Goal: Contribute content

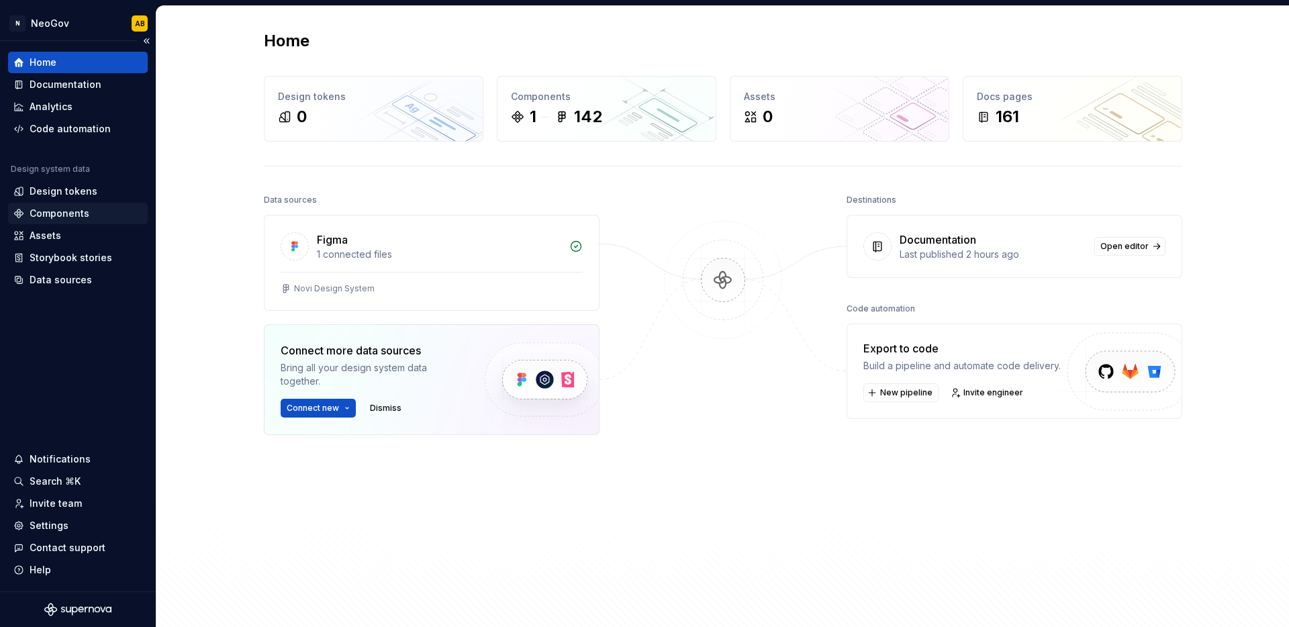
click at [73, 218] on div "Components" at bounding box center [60, 213] width 60 height 13
click at [92, 83] on div "Documentation" at bounding box center [66, 84] width 72 height 13
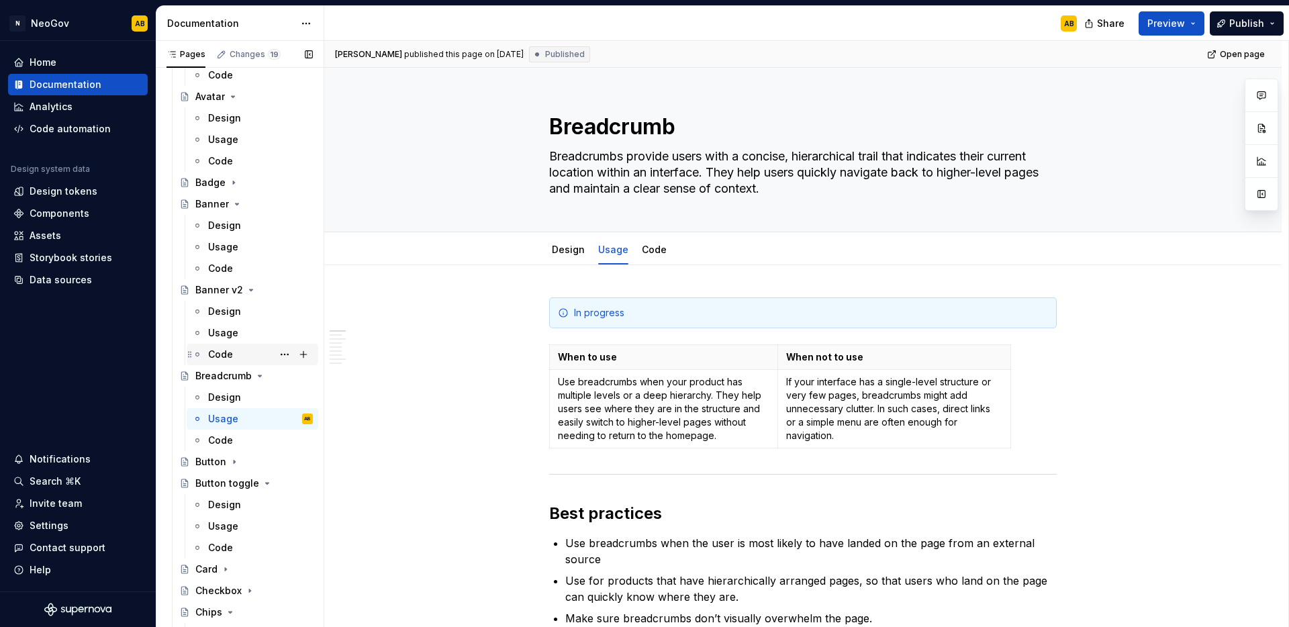
scroll to position [571, 0]
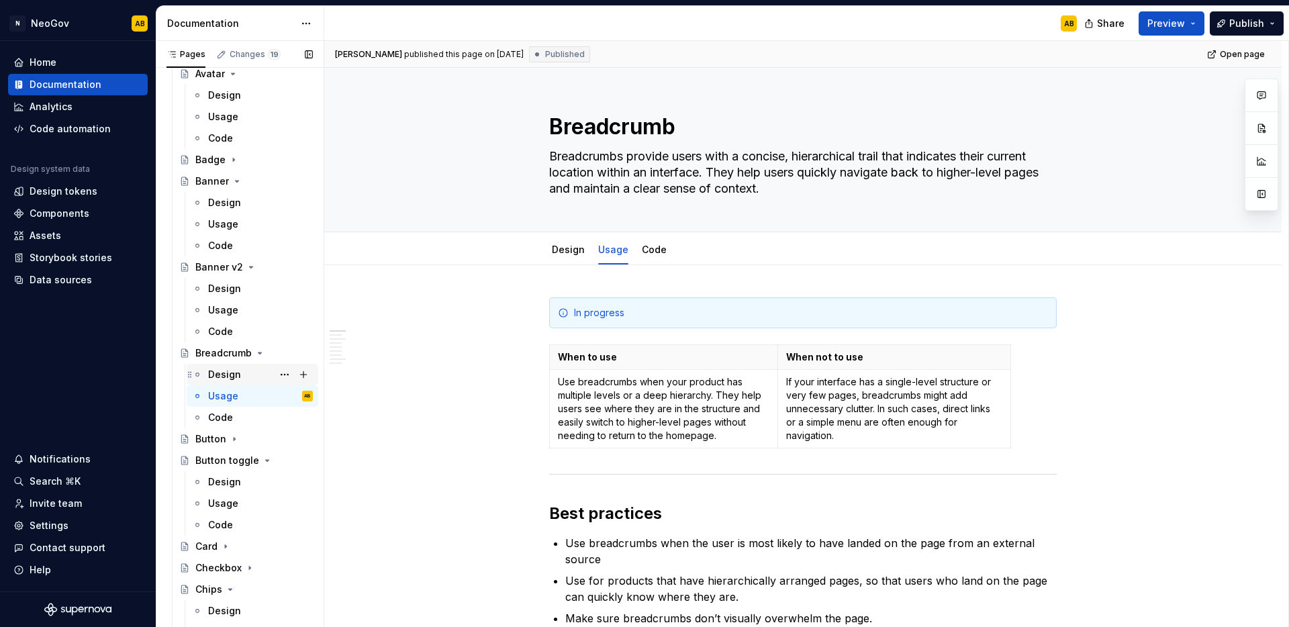
click at [239, 375] on div "Design" at bounding box center [224, 374] width 33 height 13
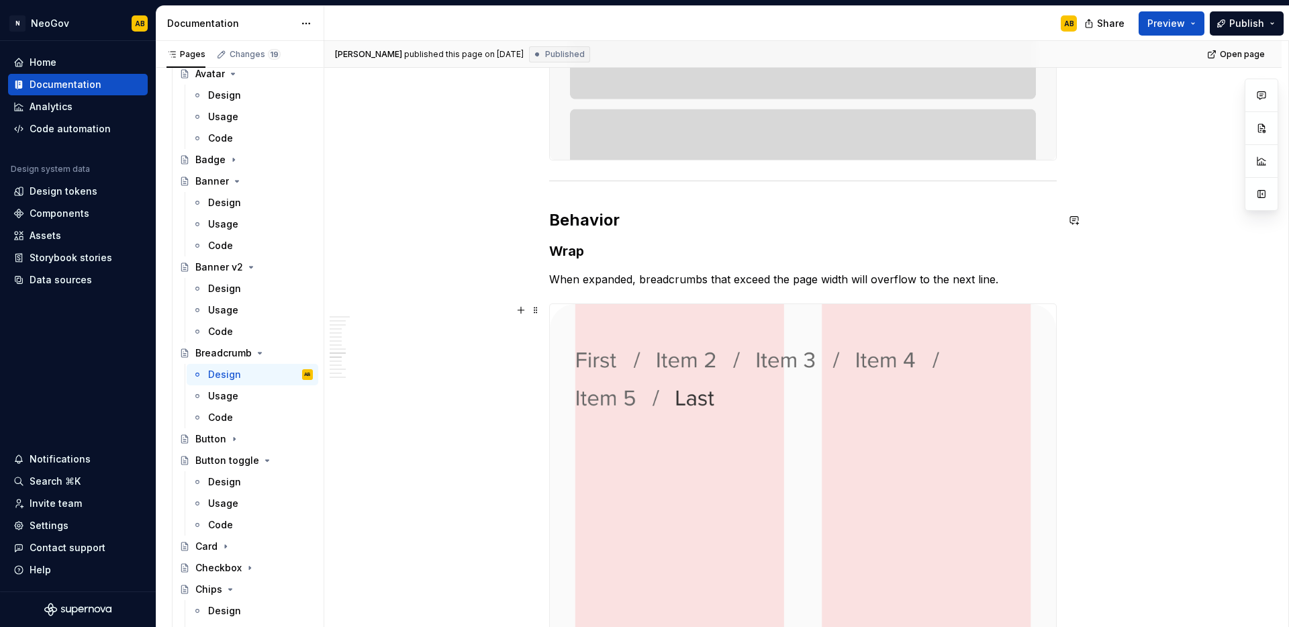
scroll to position [1553, 0]
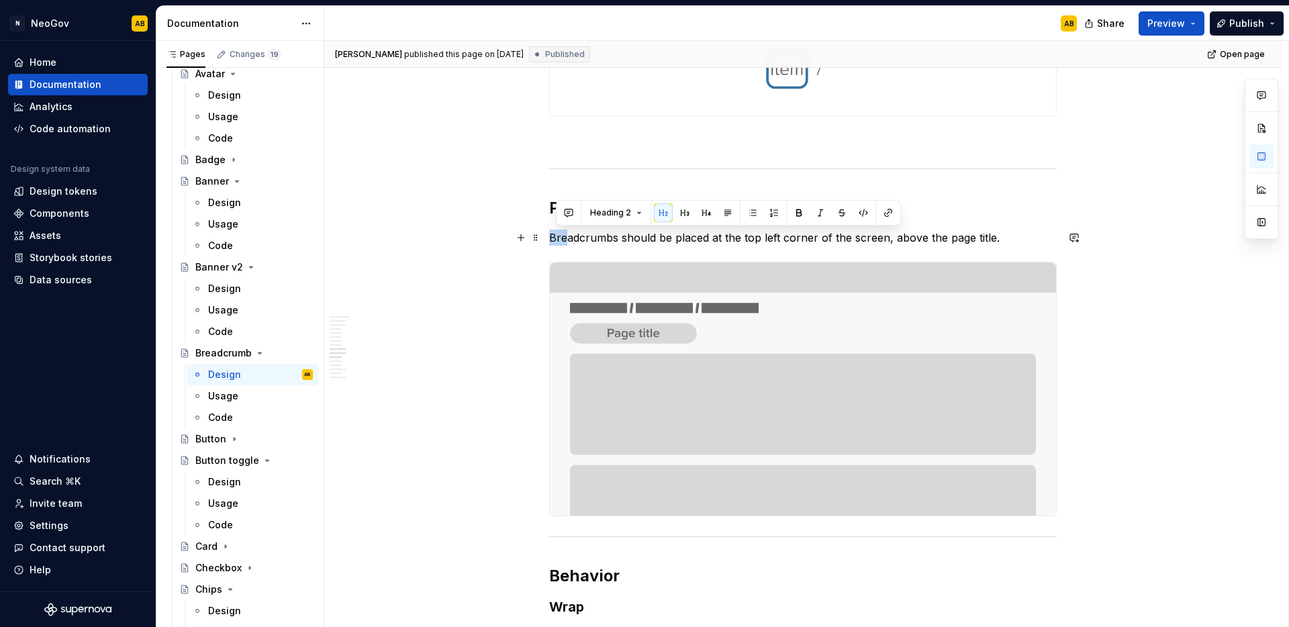
drag, startPoint x: 995, startPoint y: 238, endPoint x: 552, endPoint y: 239, distance: 443.1
click at [551, 239] on p "Breadcrumbs should be placed at the top left corner of the screen, above the pa…" at bounding box center [803, 238] width 508 height 16
click at [565, 239] on p "Breadcrumbs should be placed at the top left corner of the screen, above the pa…" at bounding box center [803, 238] width 508 height 16
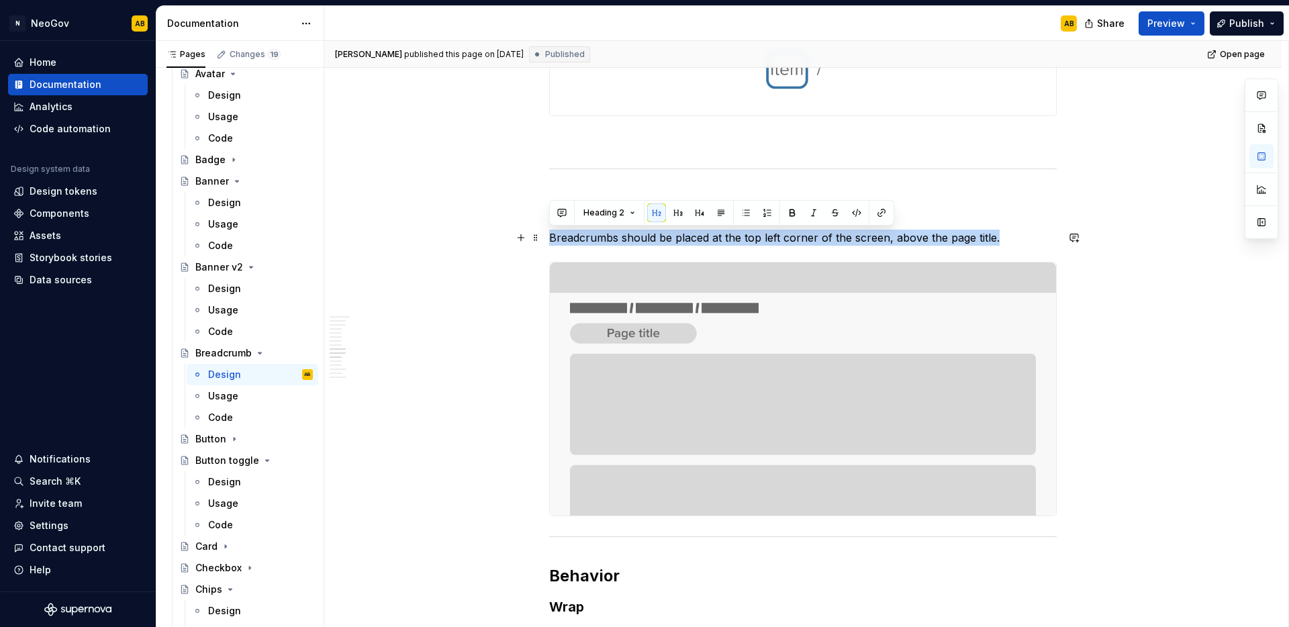
click at [565, 239] on p "Breadcrumbs should be placed at the top left corner of the screen, above the pa…" at bounding box center [803, 238] width 508 height 16
click at [623, 212] on button "Heading 2" at bounding box center [609, 212] width 64 height 19
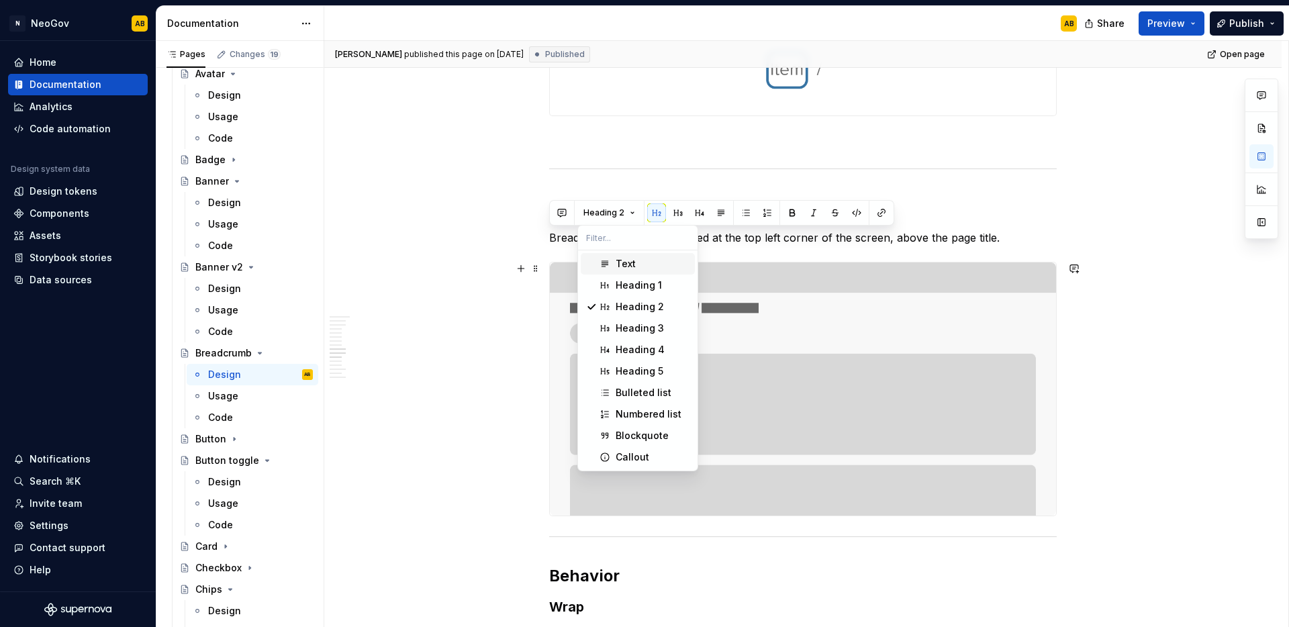
click at [619, 261] on div "Text" at bounding box center [626, 263] width 20 height 13
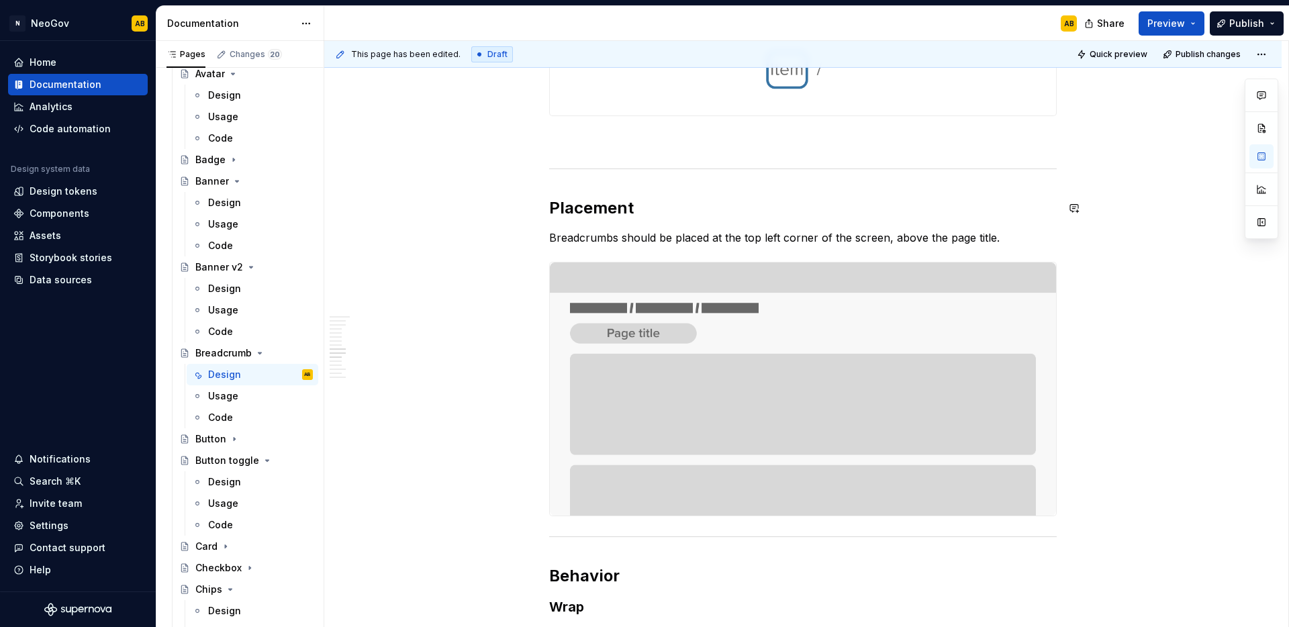
click at [970, 192] on div "In progress Design Anatomy Item name: The section or page within the app, a lin…" at bounding box center [803, 526] width 508 height 3565
click at [1234, 28] on span "Publish" at bounding box center [1246, 23] width 35 height 13
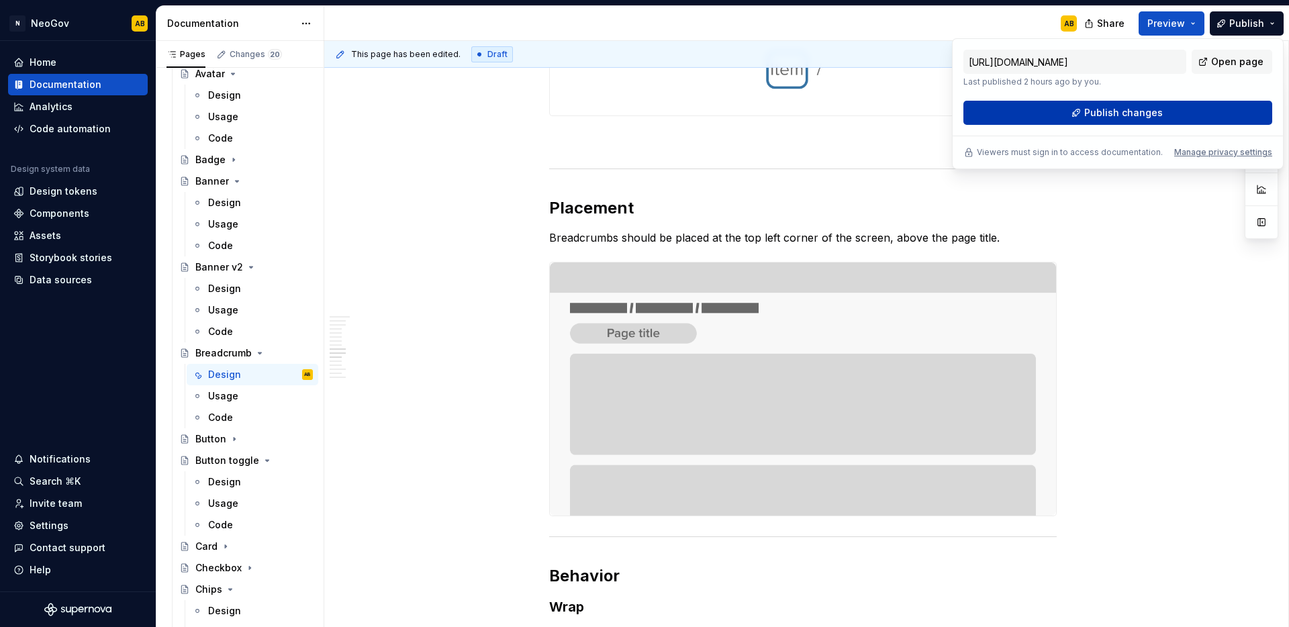
click at [1169, 108] on button "Publish changes" at bounding box center [1118, 113] width 309 height 24
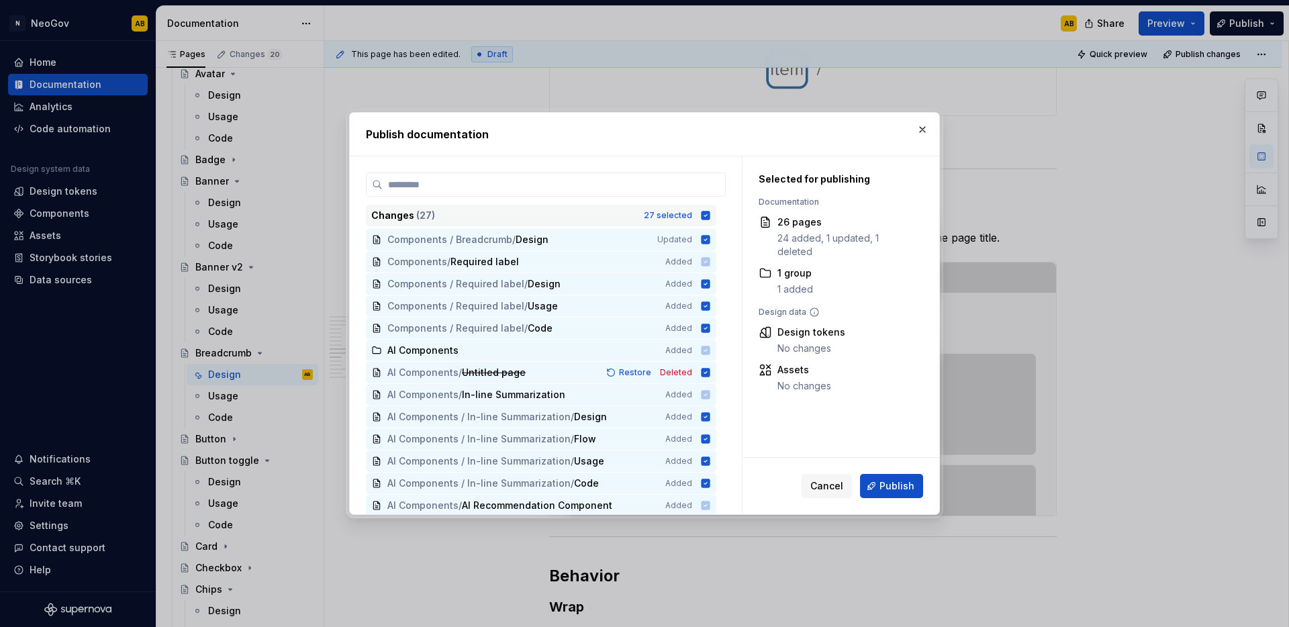
click at [709, 215] on icon at bounding box center [706, 215] width 9 height 9
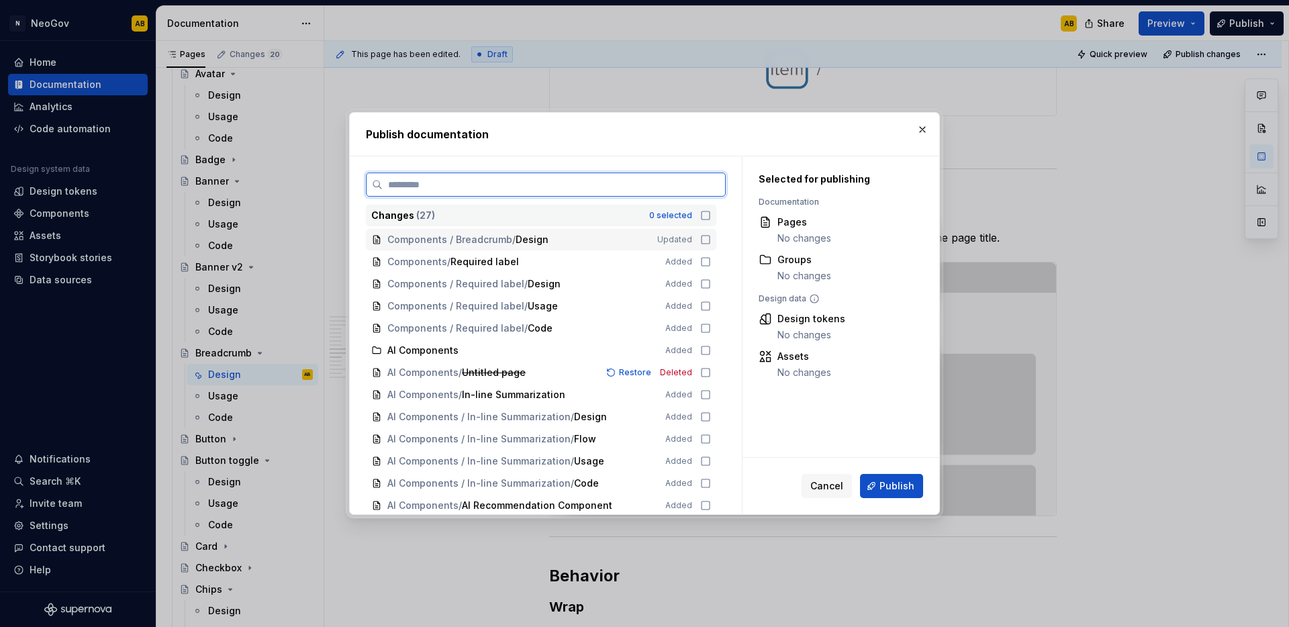
click at [702, 238] on icon at bounding box center [705, 239] width 11 height 11
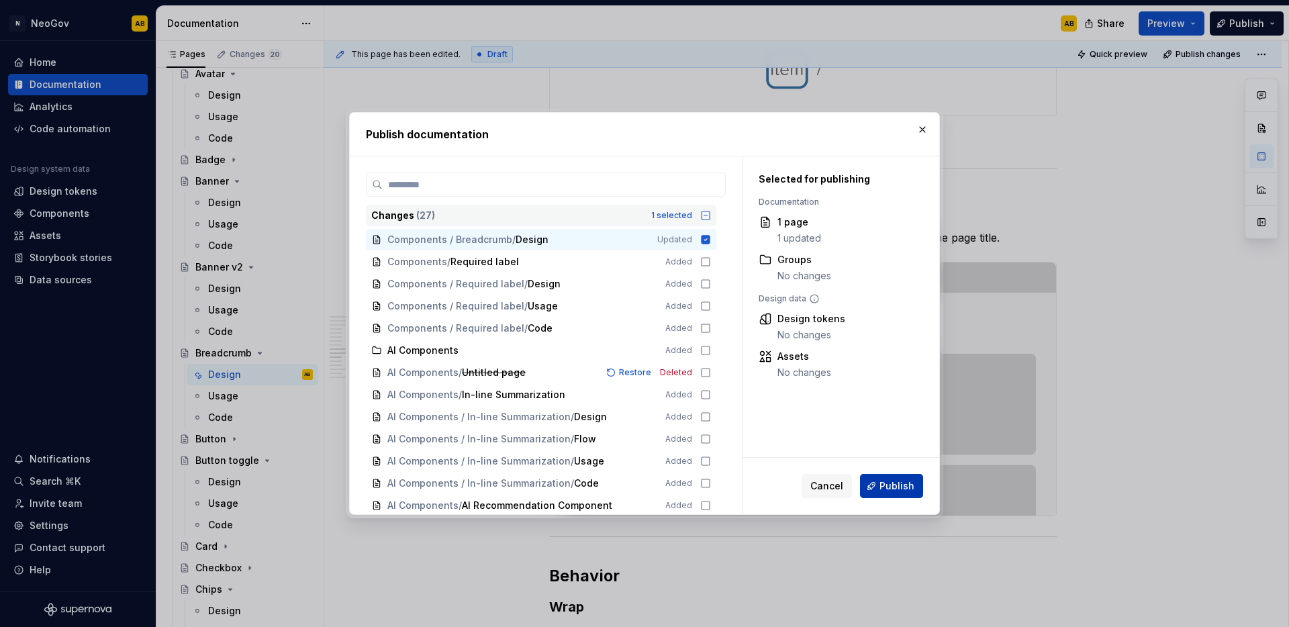
click at [909, 494] on button "Publish" at bounding box center [891, 486] width 63 height 24
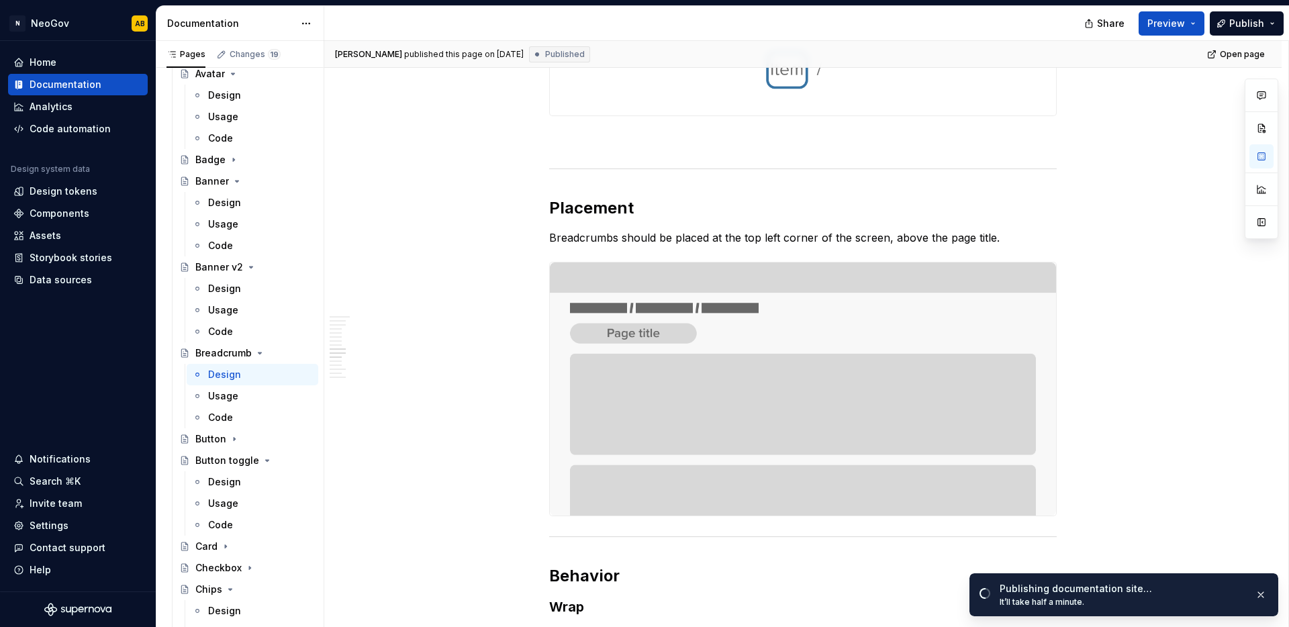
type textarea "*"
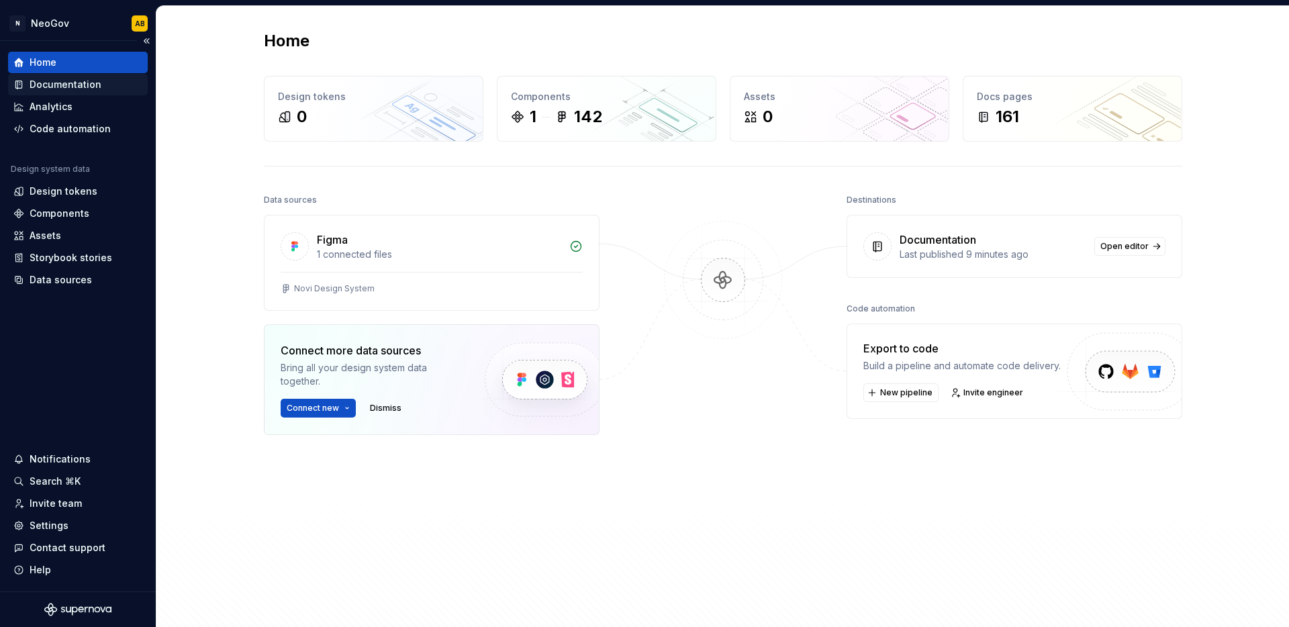
click at [77, 89] on div "Documentation" at bounding box center [66, 84] width 72 height 13
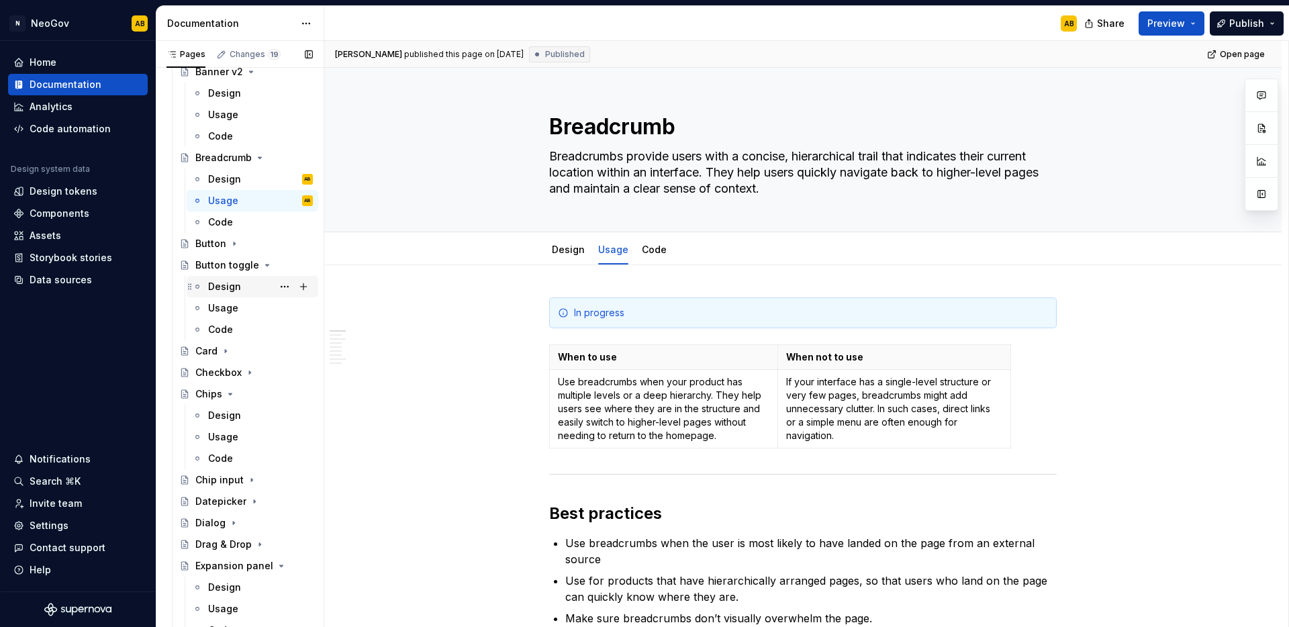
scroll to position [767, 0]
click at [228, 178] on div "Design" at bounding box center [224, 178] width 33 height 13
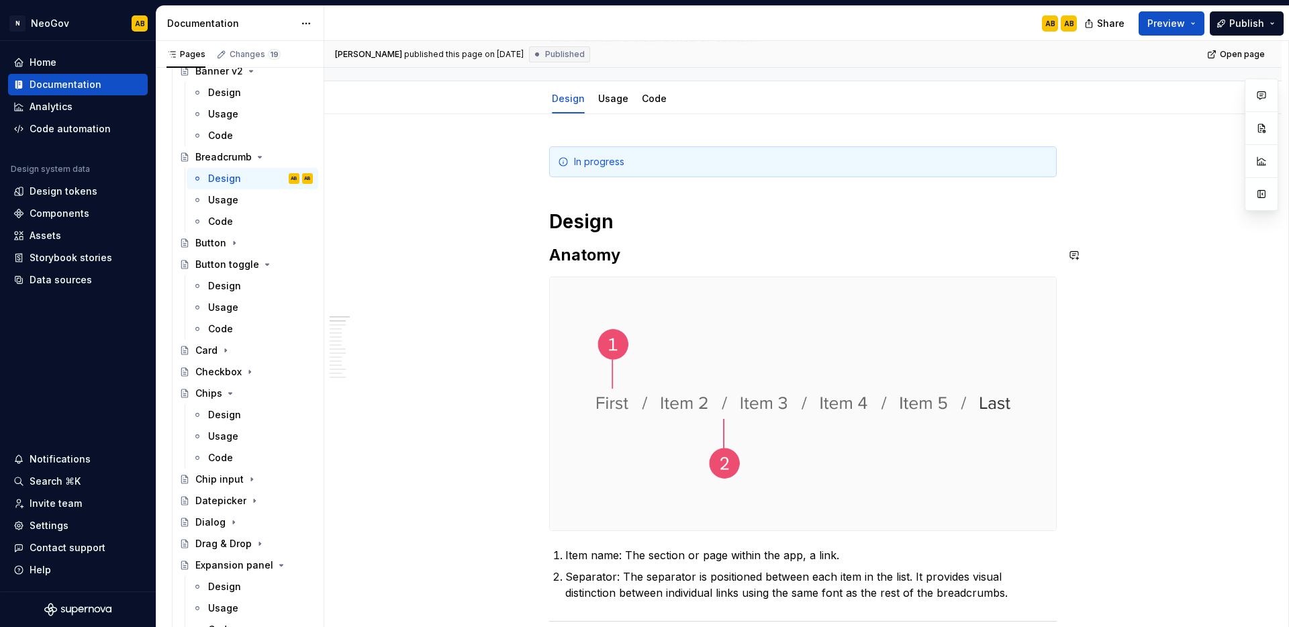
scroll to position [493, 0]
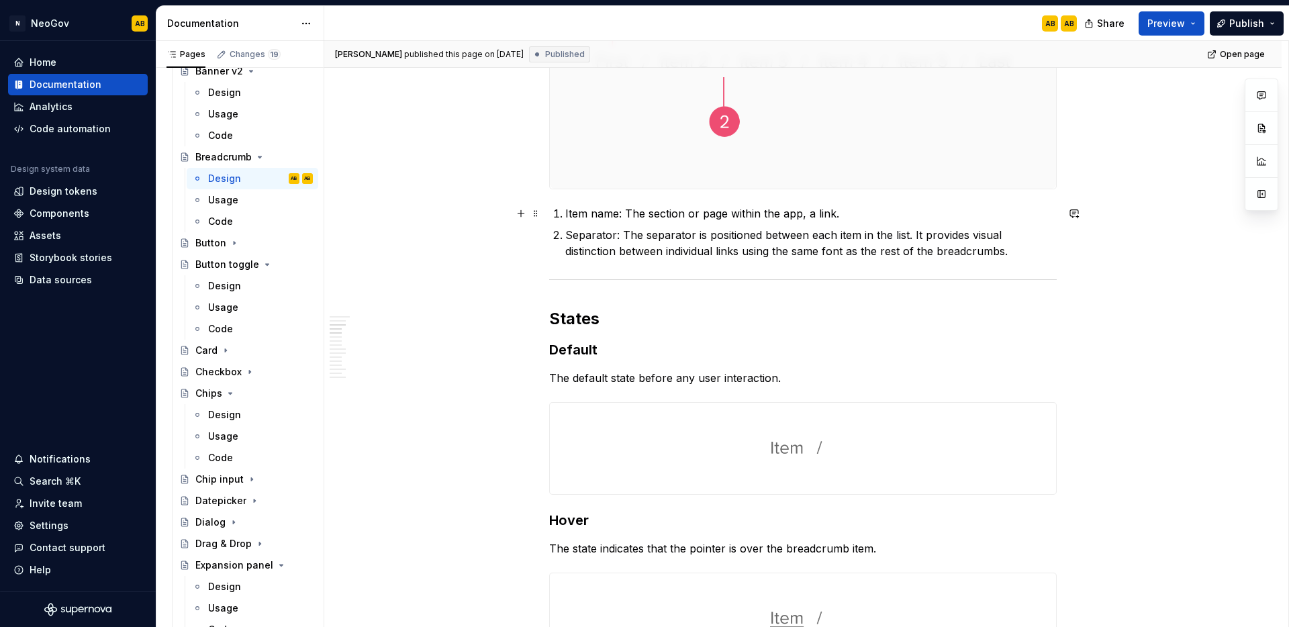
type textarea "*"
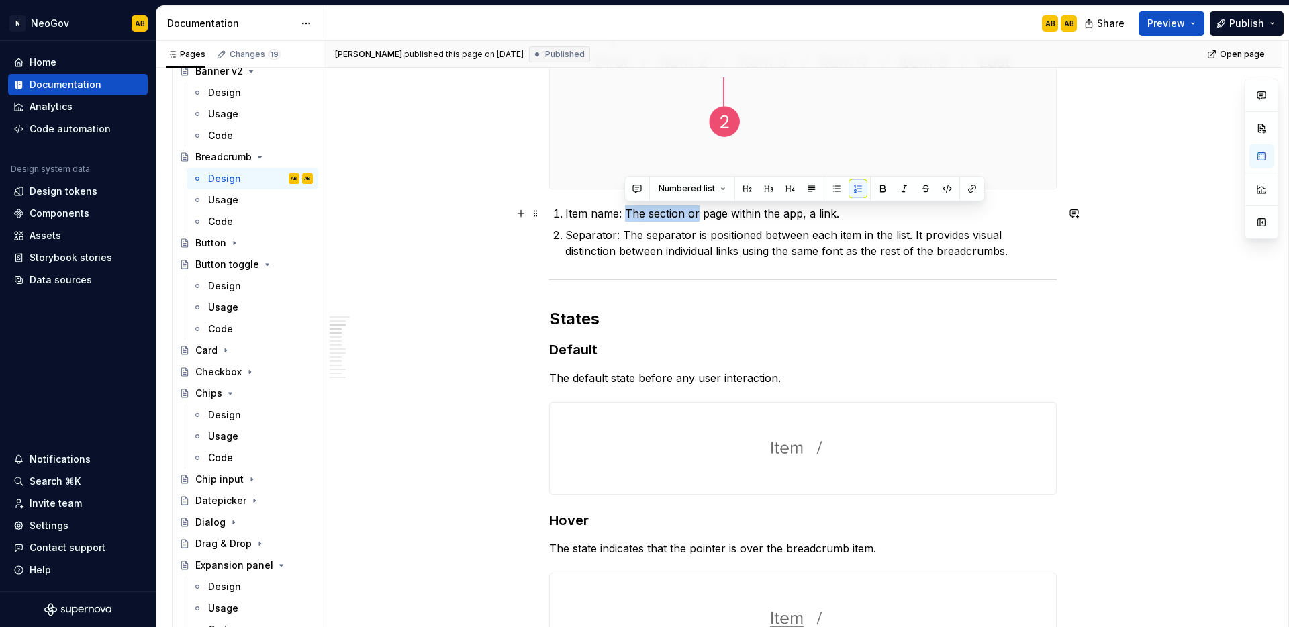
drag, startPoint x: 697, startPoint y: 212, endPoint x: 624, endPoint y: 216, distance: 73.3
click at [624, 216] on p "Item name: The section or page within the app, a link." at bounding box center [810, 213] width 491 height 16
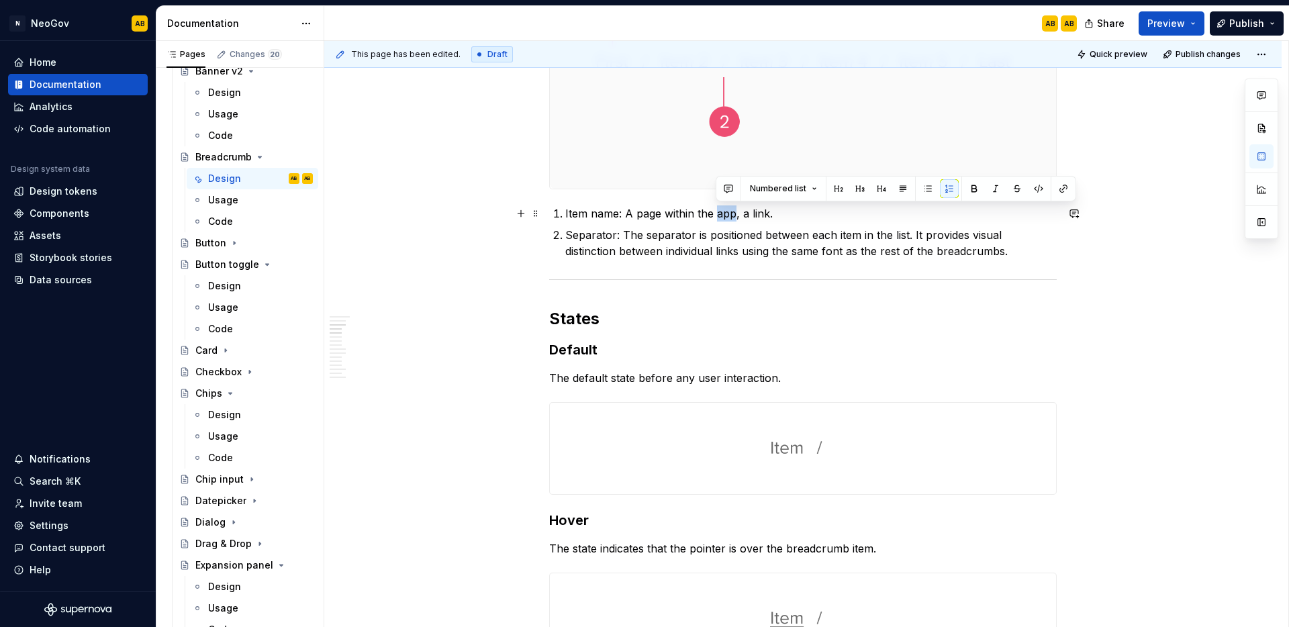
drag, startPoint x: 714, startPoint y: 214, endPoint x: 733, endPoint y: 216, distance: 18.2
click at [733, 216] on p "Item name: A page within the app, a link." at bounding box center [810, 213] width 491 height 16
drag, startPoint x: 771, startPoint y: 215, endPoint x: 759, endPoint y: 217, distance: 12.9
click at [759, 217] on p "Item name: A page within the product , a link." at bounding box center [810, 213] width 491 height 16
click at [761, 214] on p "Item name: A page within the product link." at bounding box center [810, 213] width 491 height 16
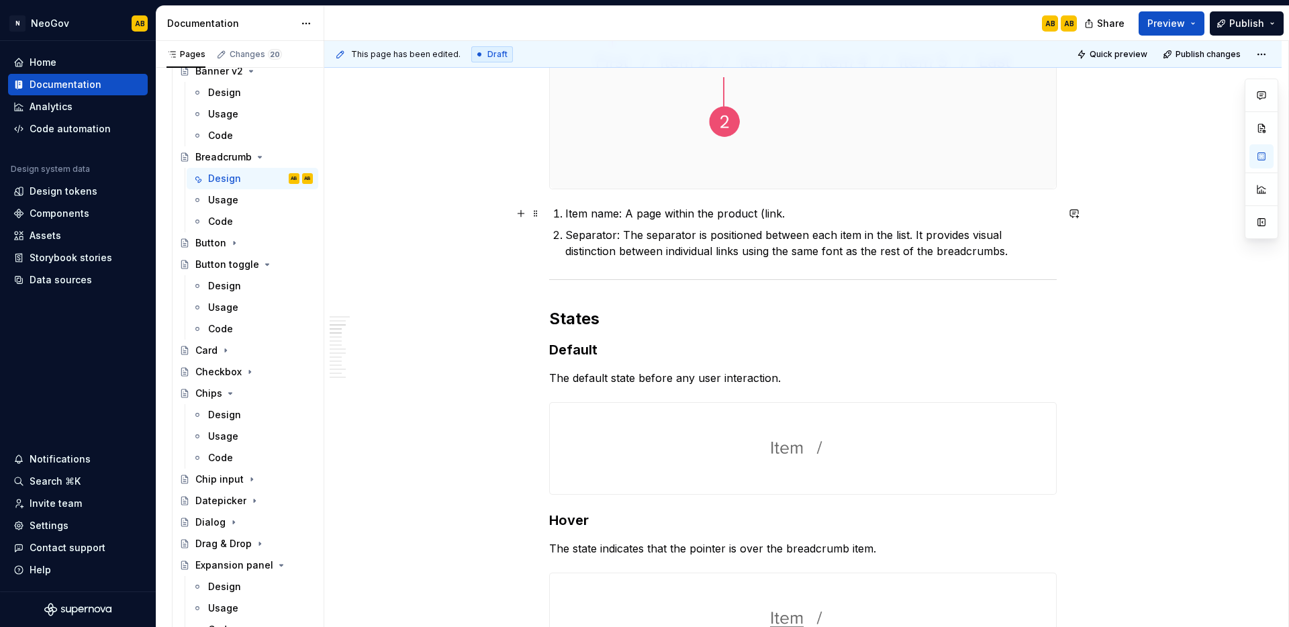
click at [780, 215] on p "Item name: A page within the product (link." at bounding box center [810, 213] width 491 height 16
click at [1256, 21] on span "Publish" at bounding box center [1246, 23] width 35 height 13
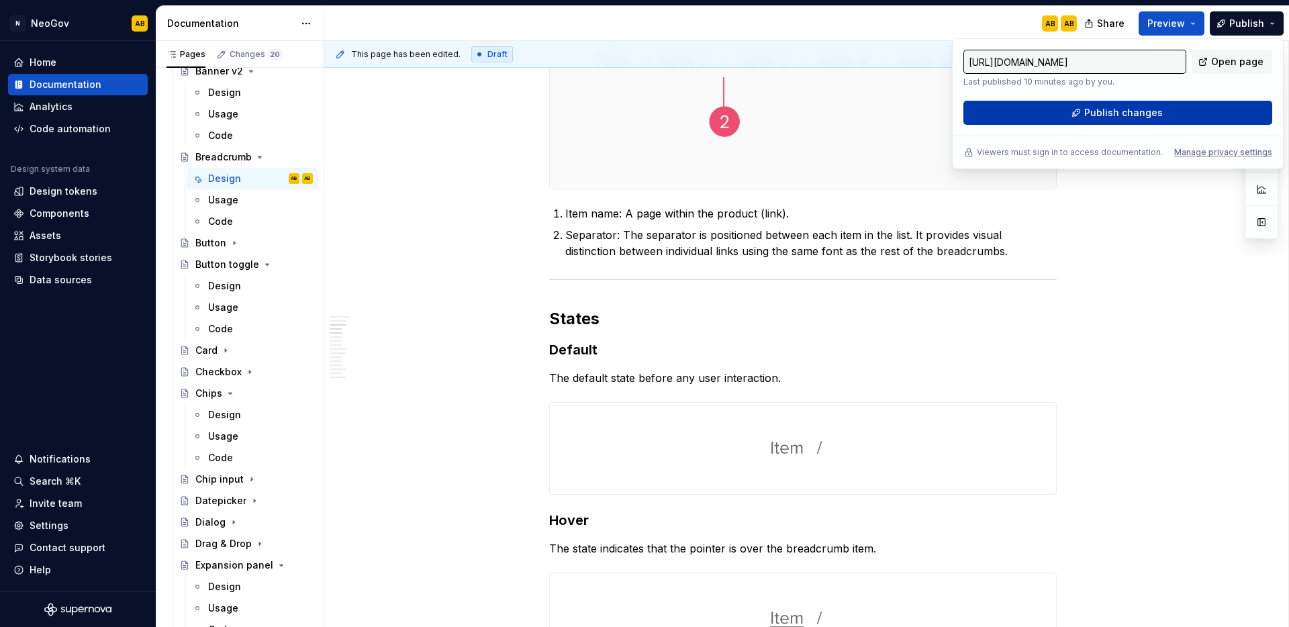
click at [1099, 121] on button "Publish changes" at bounding box center [1118, 113] width 309 height 24
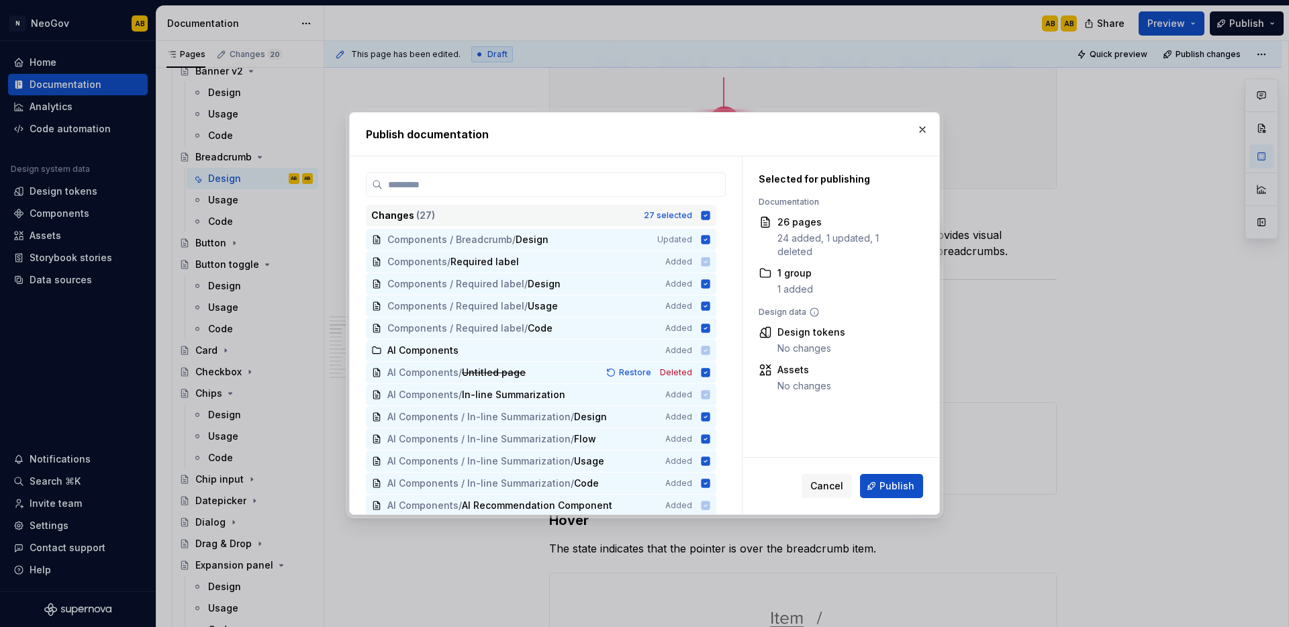
click at [704, 216] on icon at bounding box center [705, 215] width 11 height 11
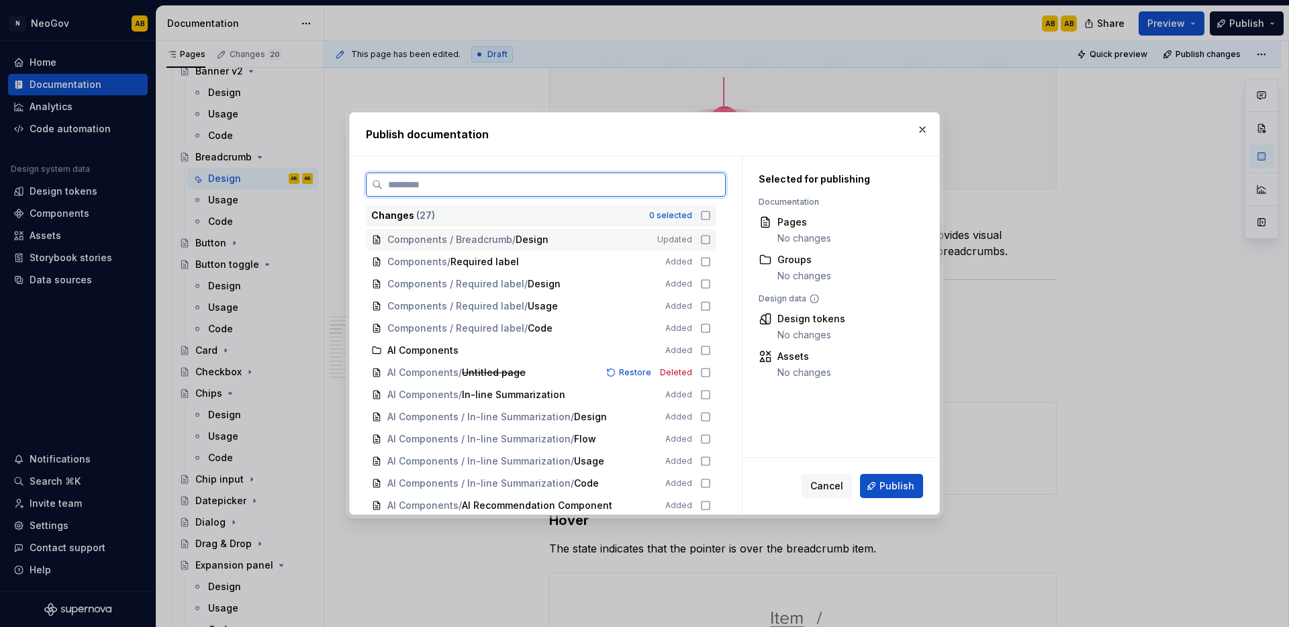
click at [704, 236] on icon at bounding box center [706, 240] width 8 height 8
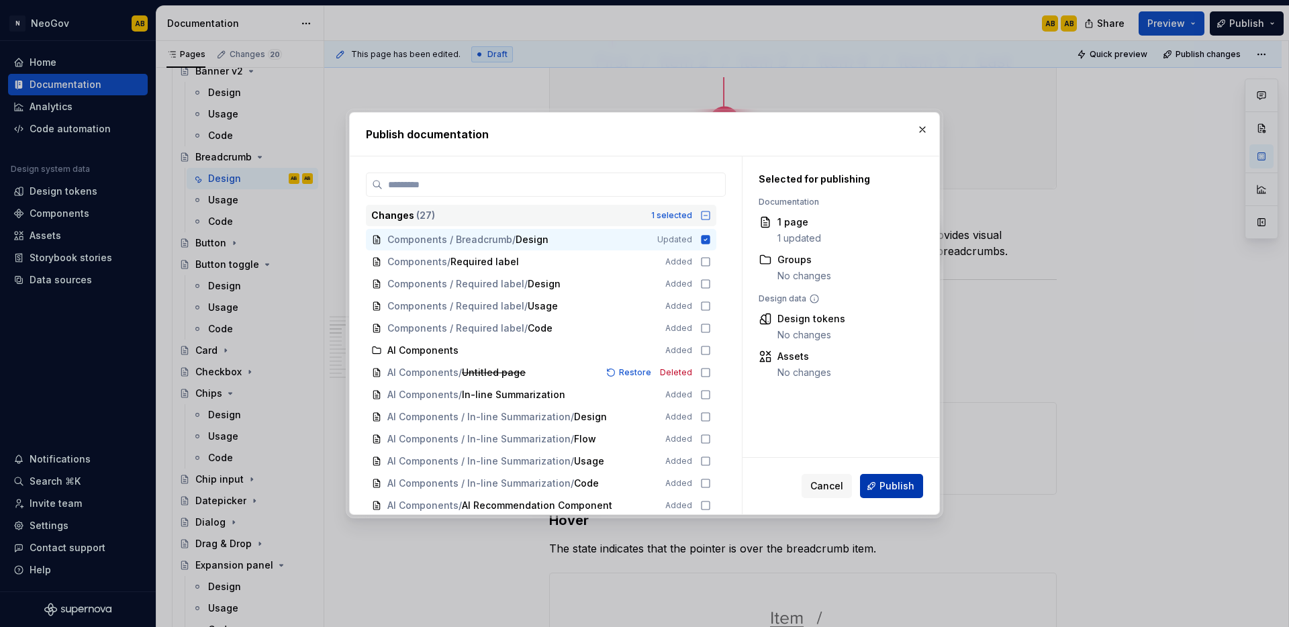
click at [901, 493] on button "Publish" at bounding box center [891, 486] width 63 height 24
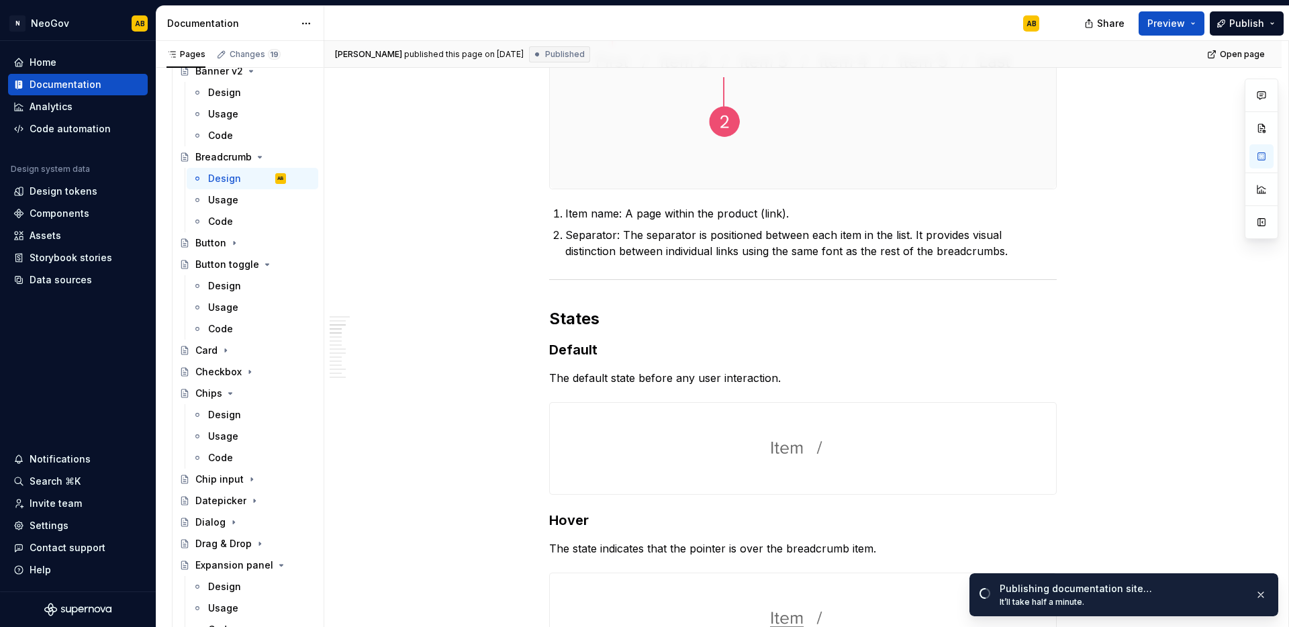
type textarea "*"
